Goal: Information Seeking & Learning: Check status

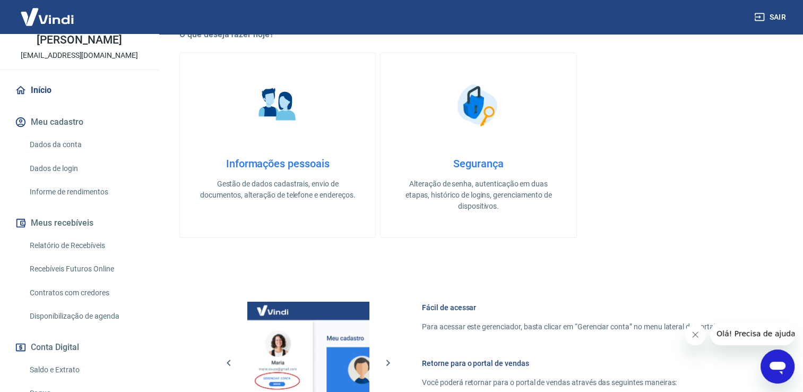
scroll to position [90, 0]
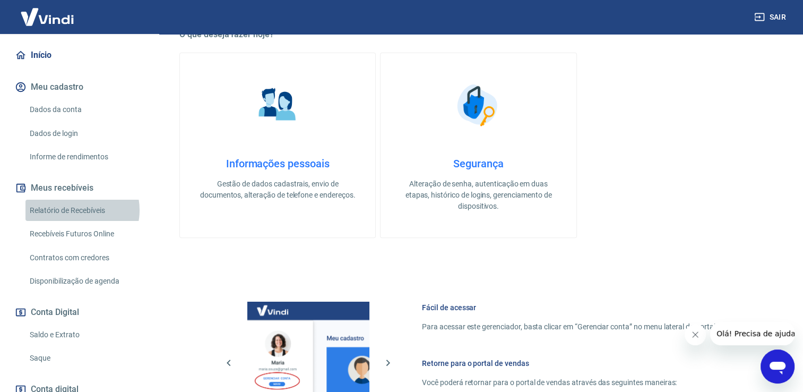
click at [80, 210] on link "Relatório de Recebíveis" at bounding box center [85, 211] width 121 height 22
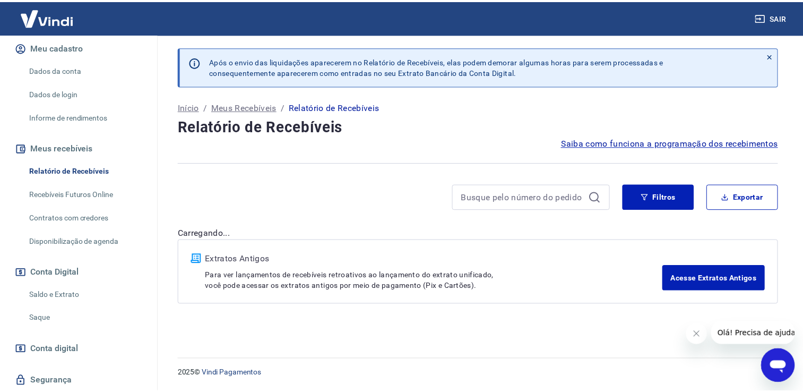
scroll to position [130, 0]
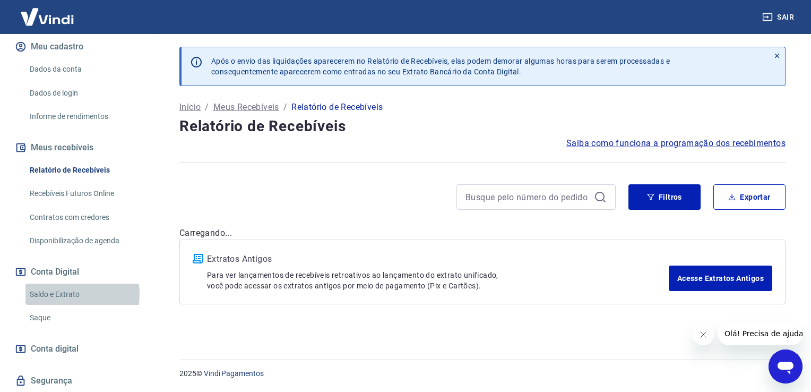
click at [64, 294] on link "Saldo e Extrato" at bounding box center [85, 295] width 121 height 22
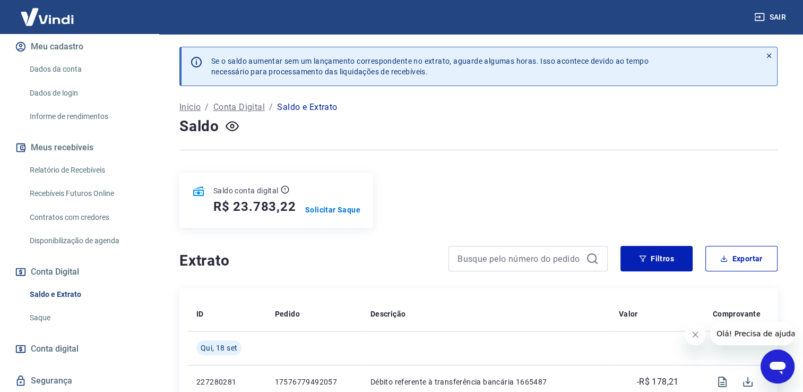
click at [70, 294] on link "Saldo e Extrato" at bounding box center [85, 295] width 121 height 22
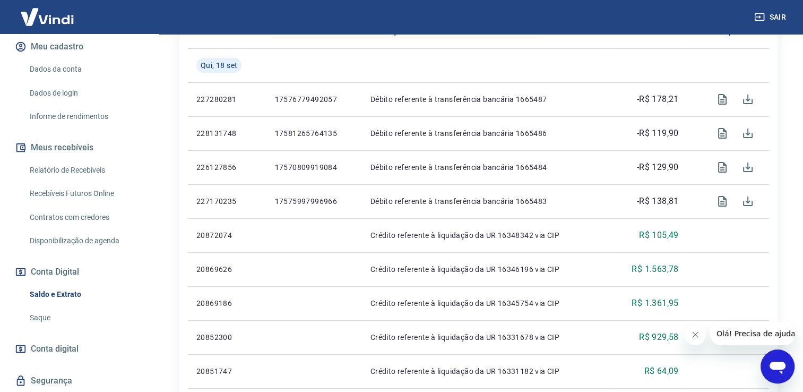
scroll to position [290, 0]
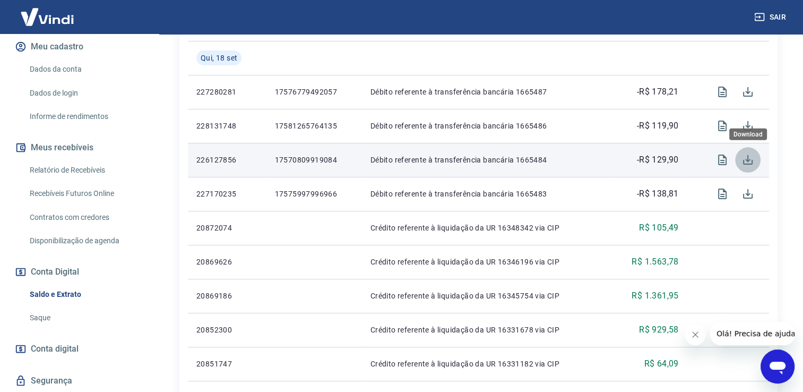
click at [746, 161] on icon "Download" at bounding box center [748, 159] width 13 height 13
click at [586, 167] on td "Débito referente à transferência bancária 1665484" at bounding box center [486, 160] width 248 height 34
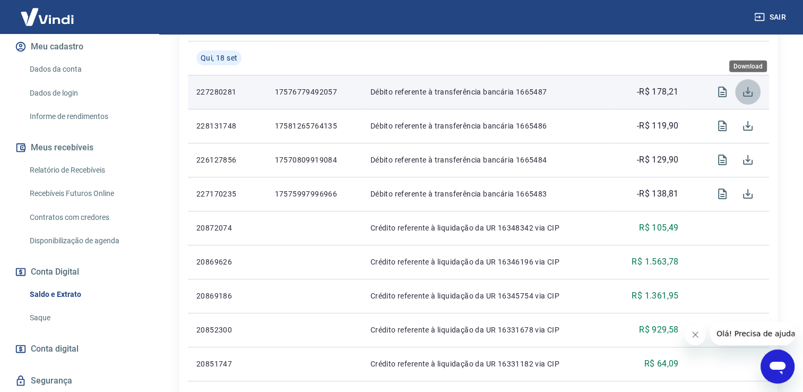
click at [744, 96] on icon "Download" at bounding box center [748, 92] width 10 height 10
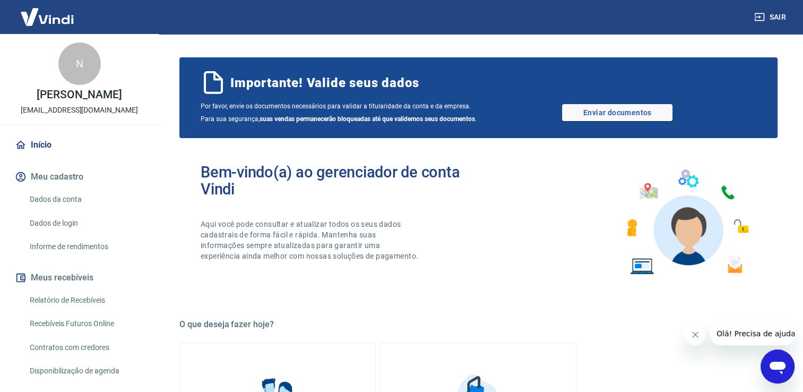
click at [64, 178] on button "Meu cadastro" at bounding box center [79, 176] width 133 height 23
click at [34, 203] on link "Dados da conta" at bounding box center [85, 199] width 121 height 22
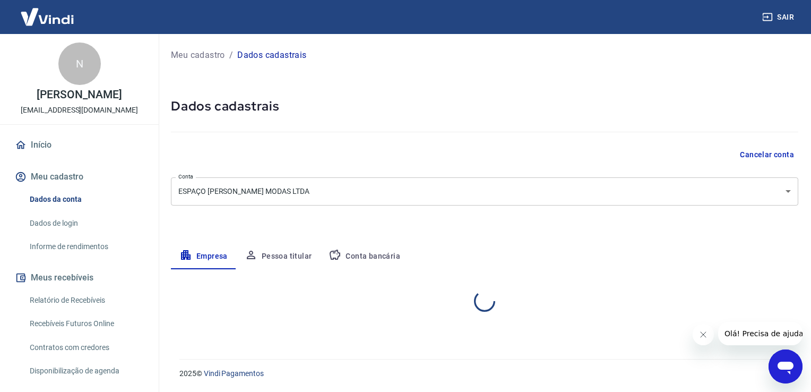
select select "RJ"
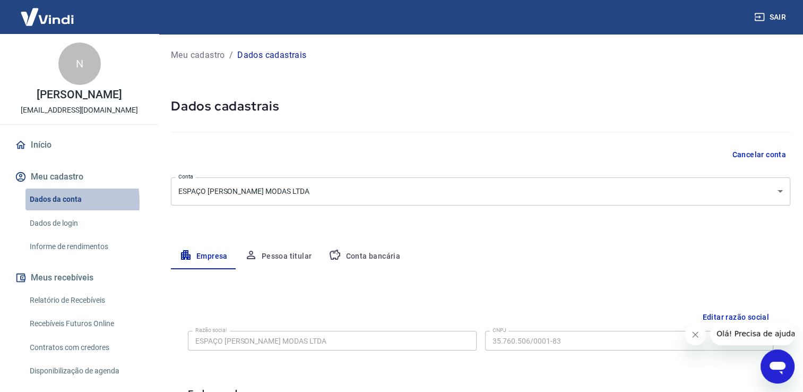
click at [34, 202] on link "Dados da conta" at bounding box center [85, 199] width 121 height 22
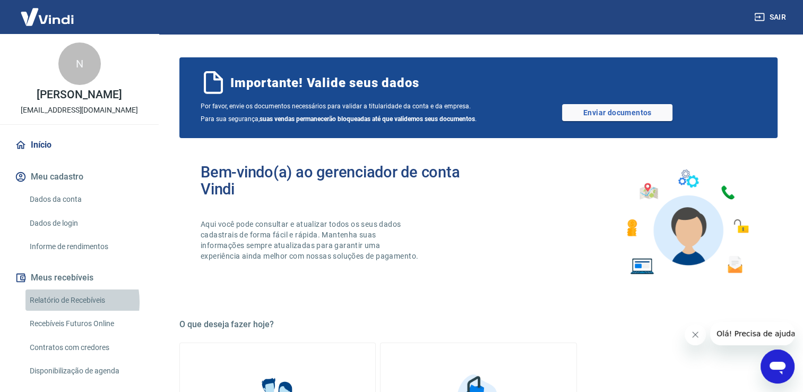
click at [62, 302] on link "Relatório de Recebíveis" at bounding box center [85, 300] width 121 height 22
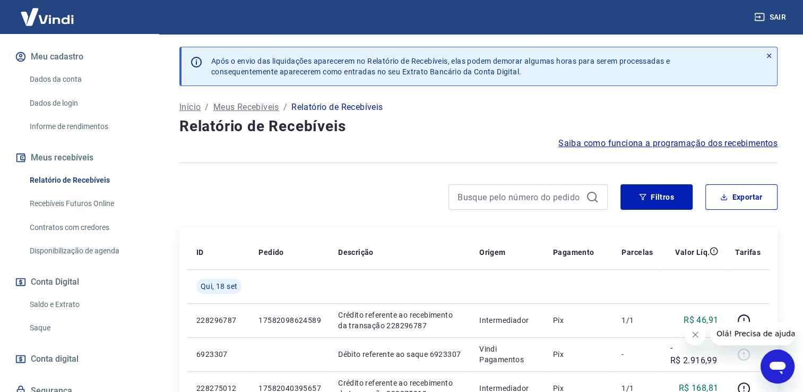
scroll to position [161, 0]
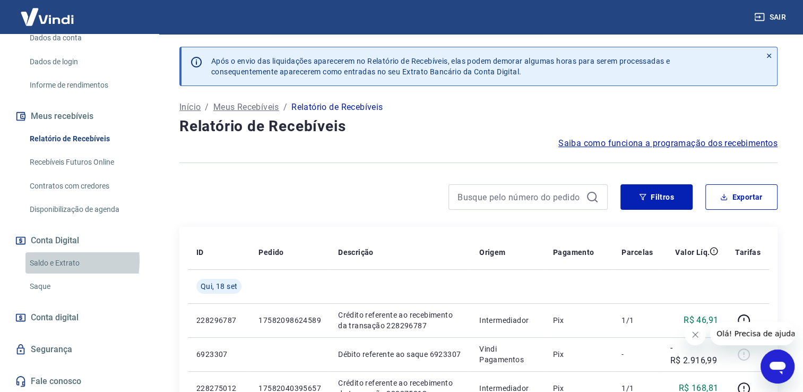
click at [57, 260] on link "Saldo e Extrato" at bounding box center [85, 263] width 121 height 22
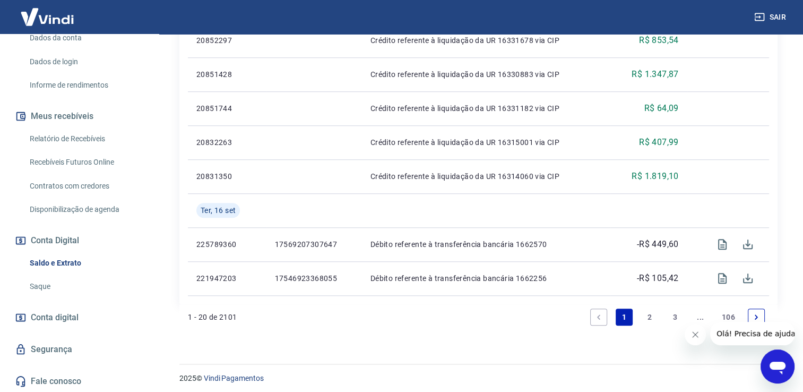
scroll to position [821, 0]
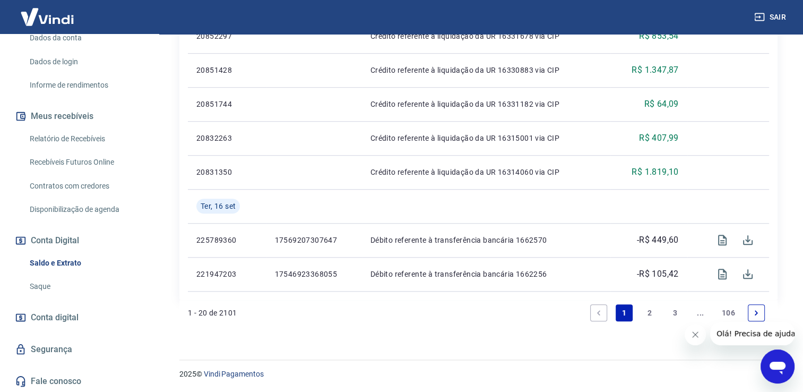
click at [647, 311] on link "2" at bounding box center [649, 312] width 17 height 17
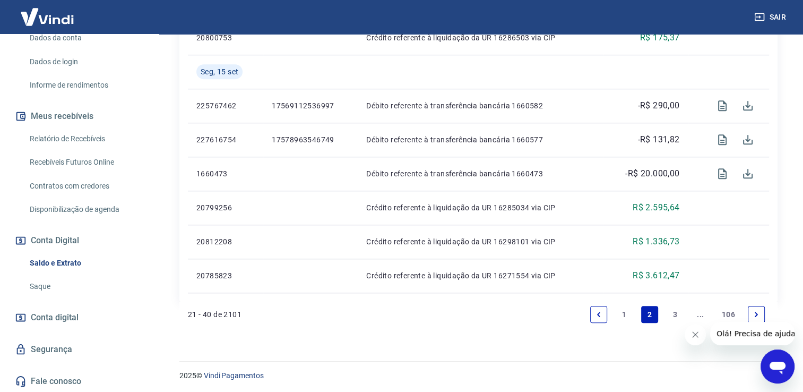
scroll to position [787, 0]
click at [672, 314] on link "3" at bounding box center [675, 312] width 17 height 17
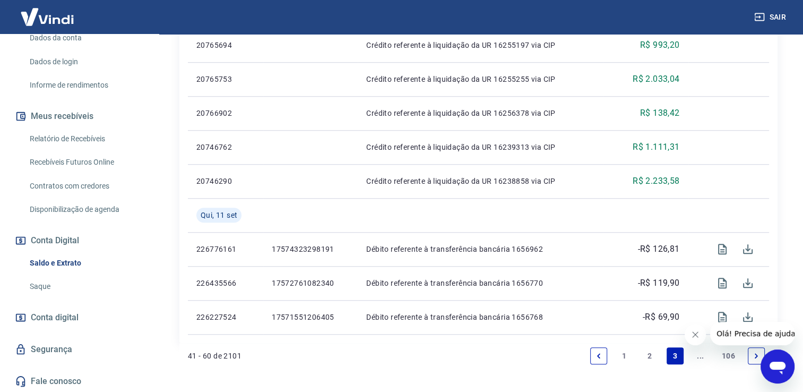
scroll to position [821, 0]
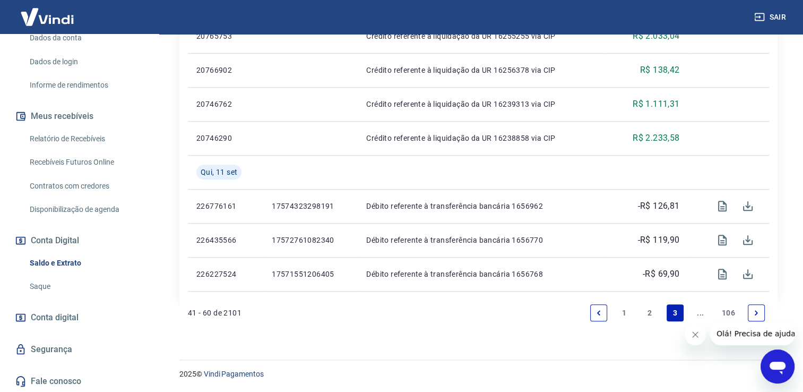
click at [751, 313] on link "Next page" at bounding box center [756, 312] width 17 height 17
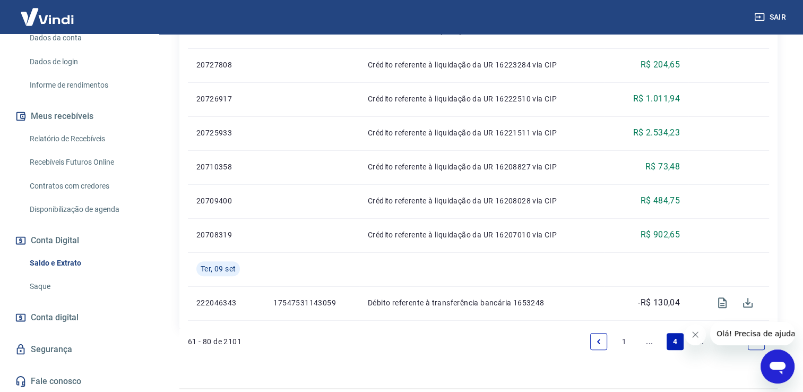
scroll to position [821, 0]
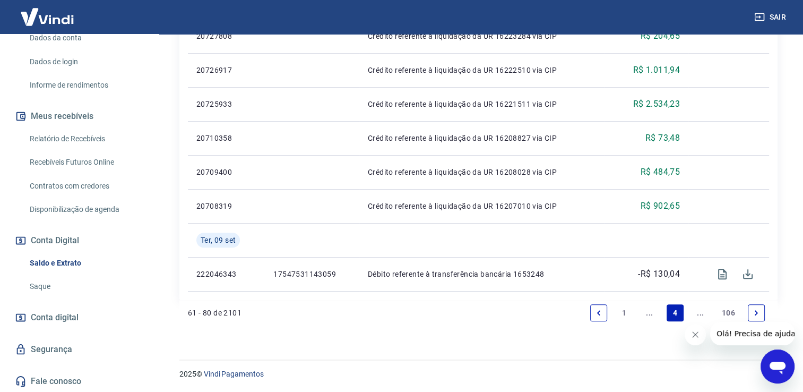
click at [757, 308] on link "Next page" at bounding box center [756, 312] width 17 height 17
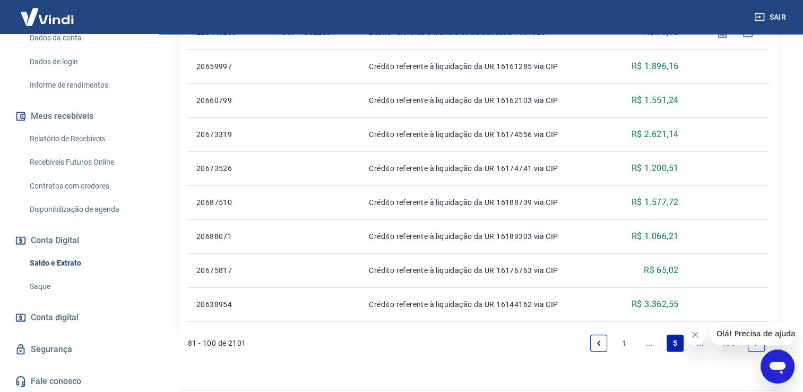
scroll to position [787, 0]
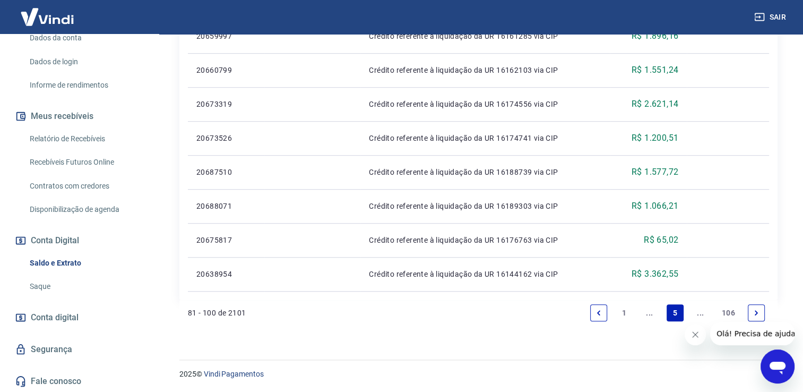
click at [756, 312] on icon "Next page" at bounding box center [756, 312] width 7 height 7
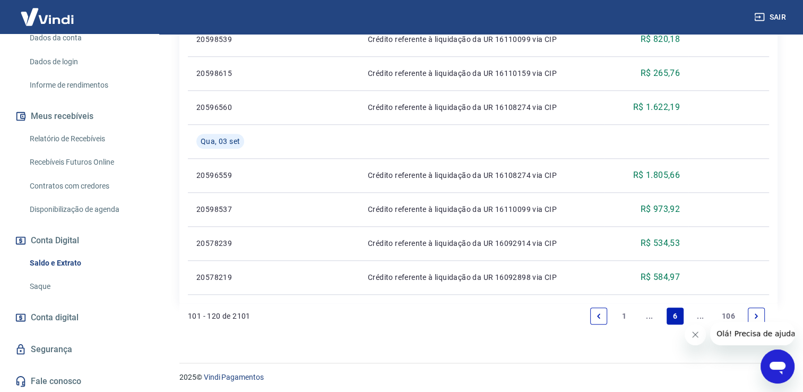
scroll to position [855, 0]
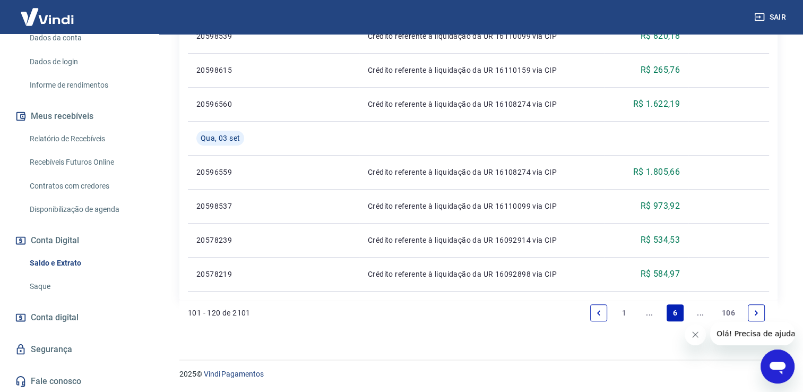
click at [759, 308] on link "Next page" at bounding box center [756, 312] width 17 height 17
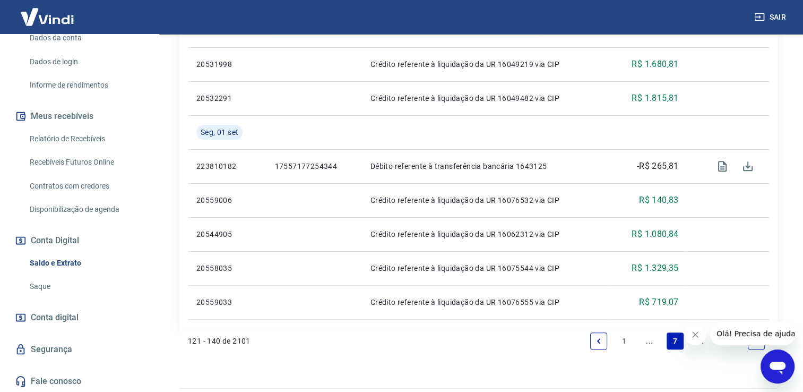
scroll to position [821, 0]
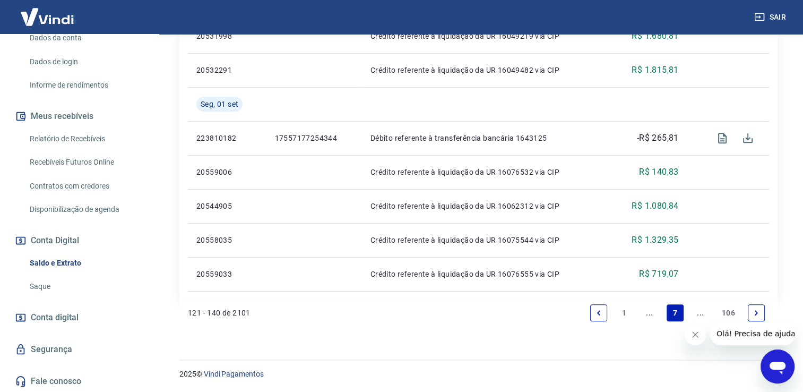
click at [597, 311] on icon "Previous page" at bounding box center [598, 312] width 7 height 7
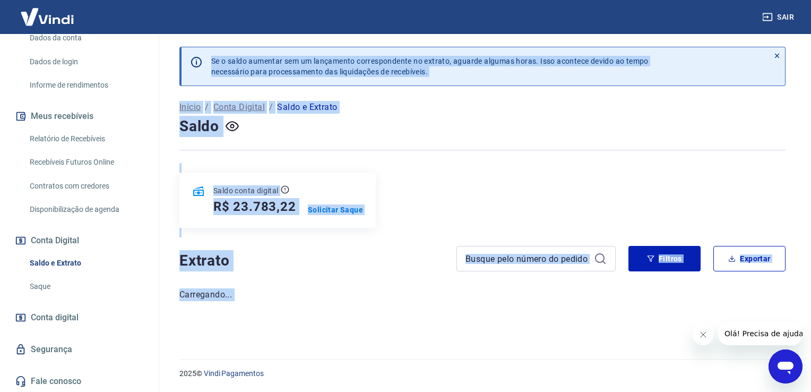
click at [597, 311] on div "Se o saldo aumentar sem um lançamento correspondente no extrato, aguarde alguma…" at bounding box center [483, 190] width 632 height 312
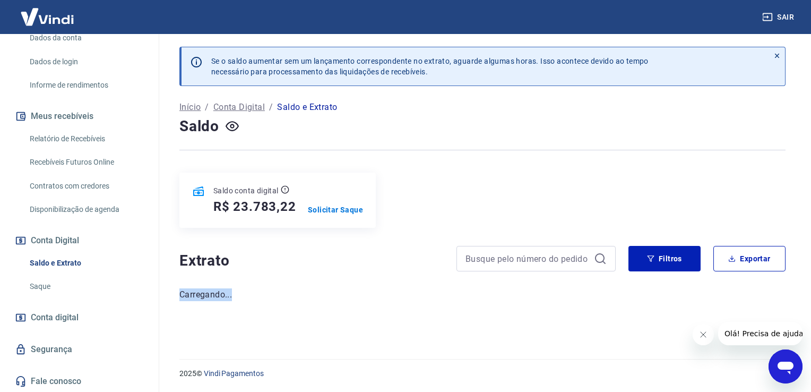
click at [597, 311] on div "Se o saldo aumentar sem um lançamento correspondente no extrato, aguarde alguma…" at bounding box center [483, 190] width 632 height 312
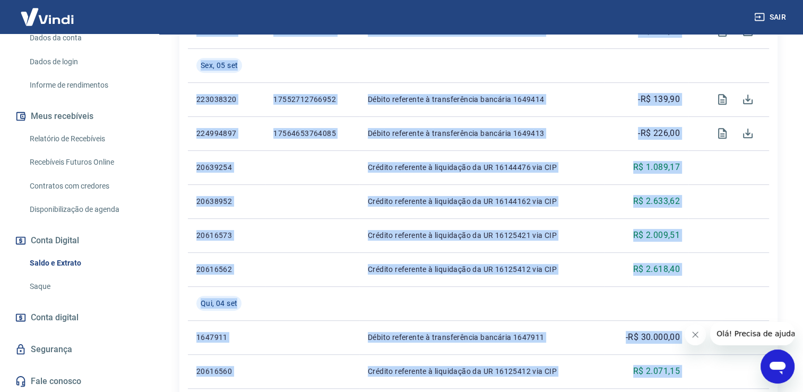
scroll to position [488, 0]
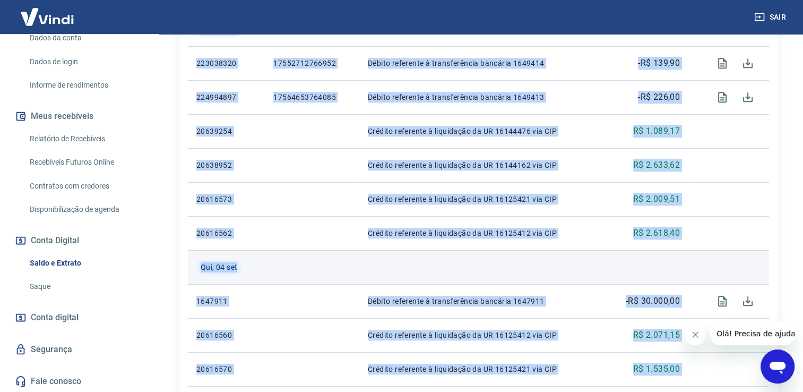
click at [537, 259] on td at bounding box center [481, 267] width 245 height 34
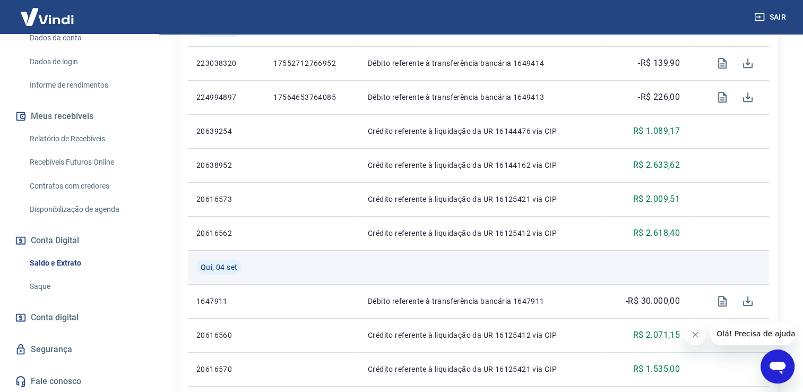
click at [537, 259] on td at bounding box center [481, 267] width 245 height 34
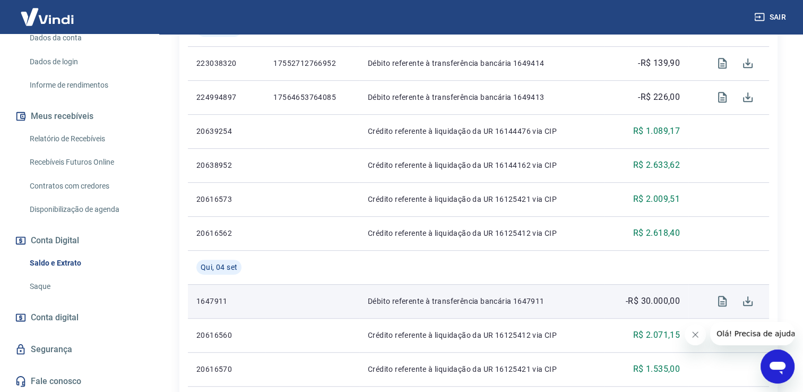
click at [226, 302] on p "1647911" at bounding box center [226, 301] width 60 height 11
click at [724, 302] on icon "Visualizar" at bounding box center [722, 301] width 8 height 11
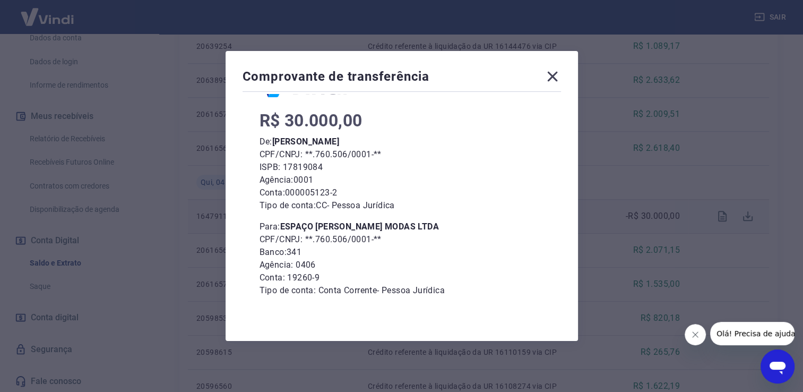
scroll to position [75, 0]
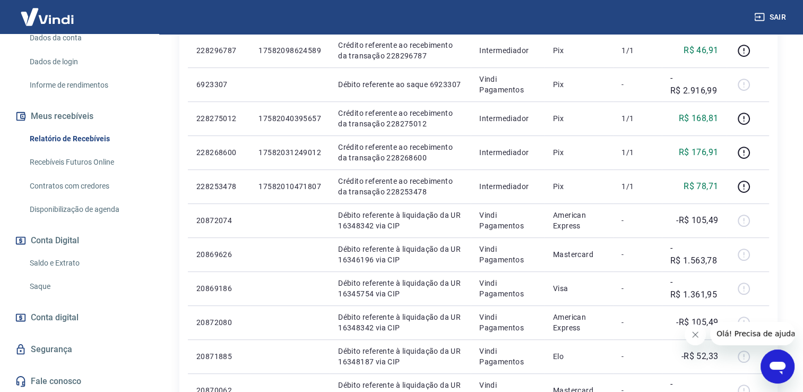
scroll to position [311, 0]
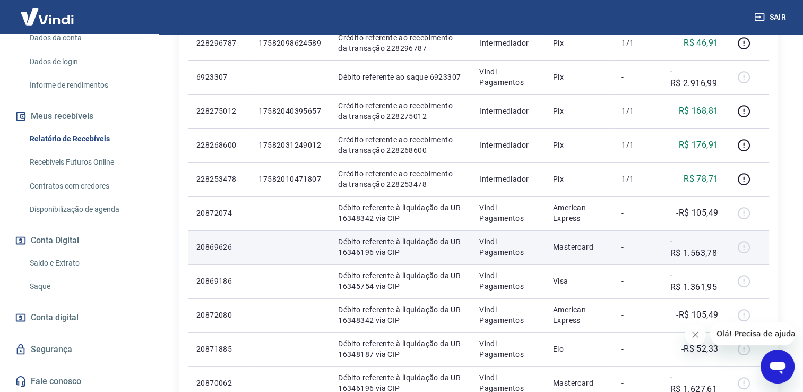
click at [748, 247] on div at bounding box center [747, 246] width 25 height 17
drag, startPoint x: 737, startPoint y: 245, endPoint x: 760, endPoint y: 253, distance: 24.7
click at [760, 253] on div at bounding box center [747, 246] width 25 height 17
drag, startPoint x: 760, startPoint y: 253, endPoint x: 750, endPoint y: 259, distance: 12.4
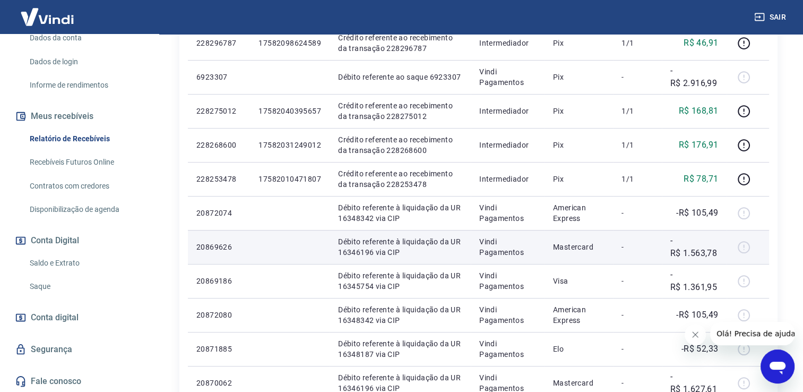
click at [750, 259] on td at bounding box center [748, 247] width 42 height 34
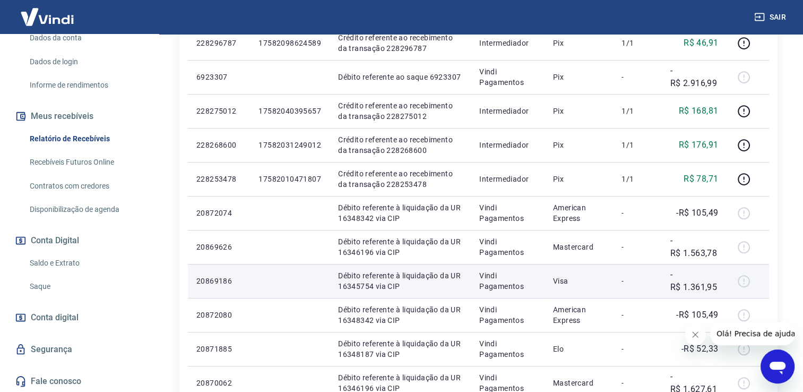
click at [743, 279] on div at bounding box center [747, 280] width 25 height 17
click at [690, 284] on p "-R$ 1.361,95" at bounding box center [695, 280] width 48 height 25
click at [526, 289] on p "Vindi Pagamentos" at bounding box center [507, 280] width 57 height 21
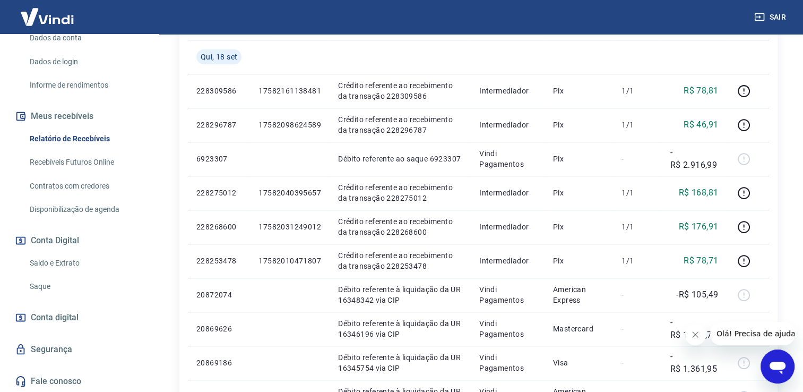
scroll to position [226, 0]
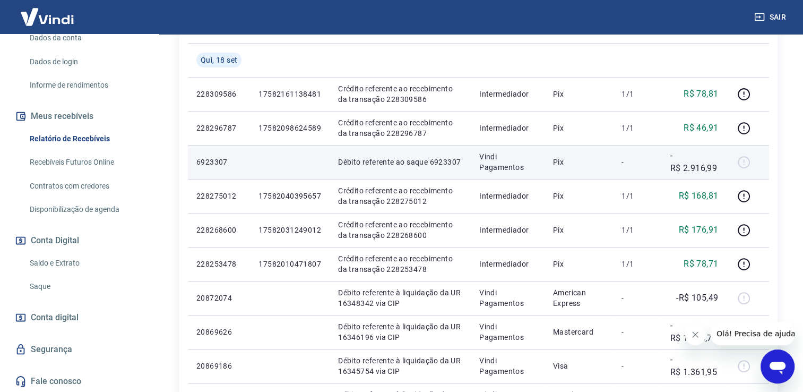
click at [569, 167] on td "Pix" at bounding box center [579, 162] width 69 height 34
click at [745, 159] on div at bounding box center [747, 161] width 25 height 17
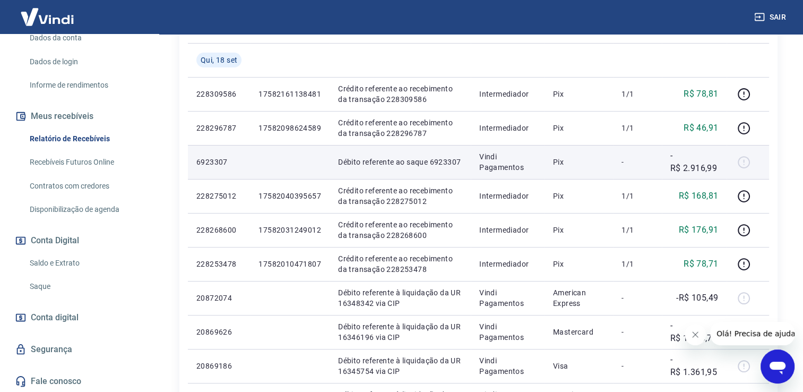
click at [410, 164] on p "Débito referente ao saque 6923307" at bounding box center [400, 162] width 124 height 11
click at [482, 159] on p "Vindi Pagamentos" at bounding box center [507, 161] width 57 height 21
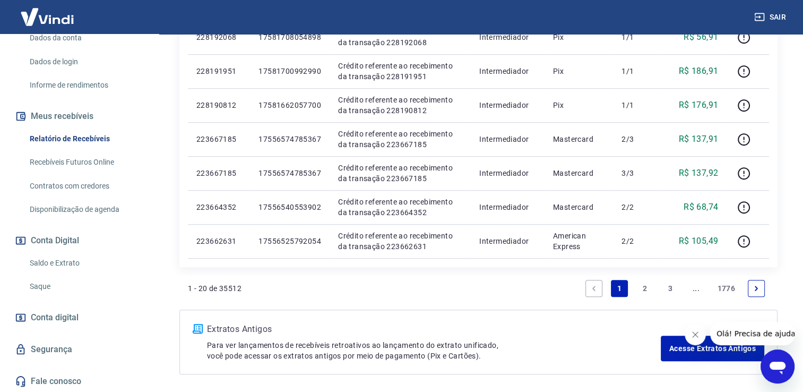
scroll to position [736, 0]
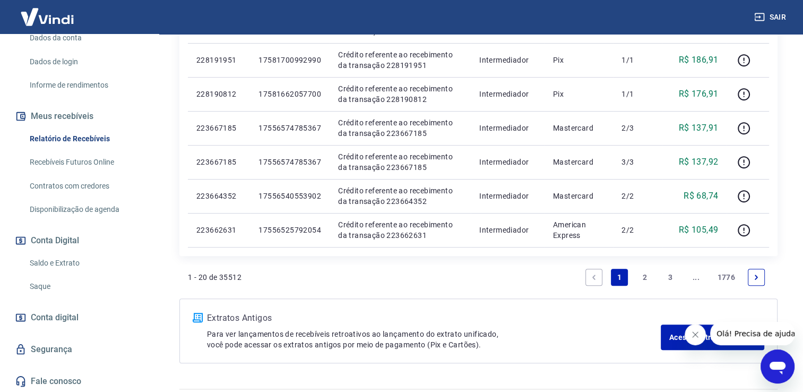
click at [597, 273] on icon "Previous page" at bounding box center [593, 276] width 7 height 7
click at [67, 186] on link "Contratos com credores" at bounding box center [85, 186] width 121 height 22
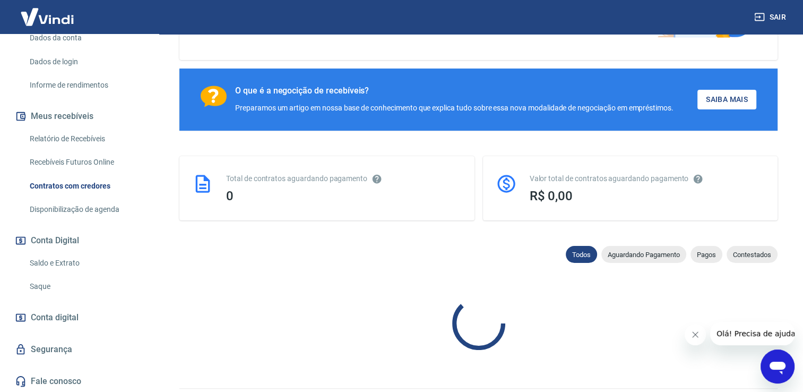
scroll to position [442, 0]
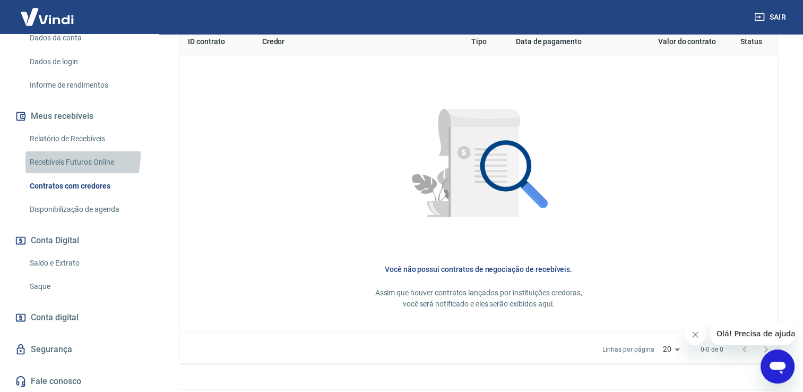
click at [53, 154] on link "Recebíveis Futuros Online" at bounding box center [85, 162] width 121 height 22
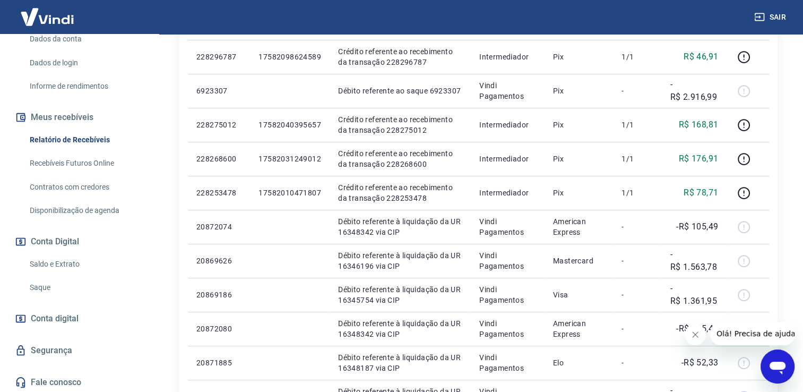
scroll to position [161, 0]
click at [58, 261] on link "Saldo e Extrato" at bounding box center [85, 263] width 121 height 22
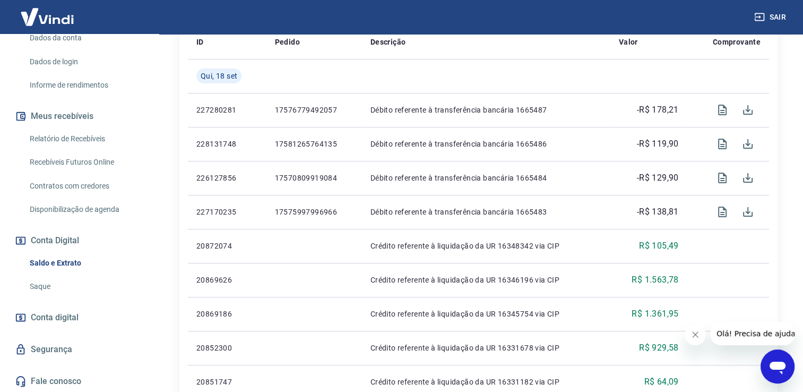
scroll to position [276, 0]
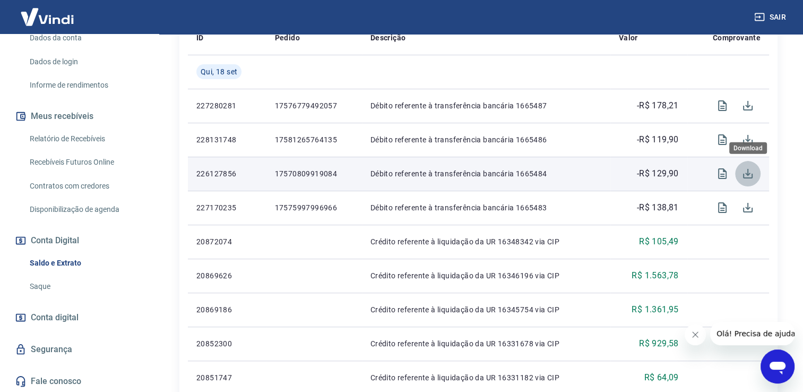
click at [743, 177] on icon "Download" at bounding box center [748, 174] width 10 height 10
